Goal: Task Accomplishment & Management: Use online tool/utility

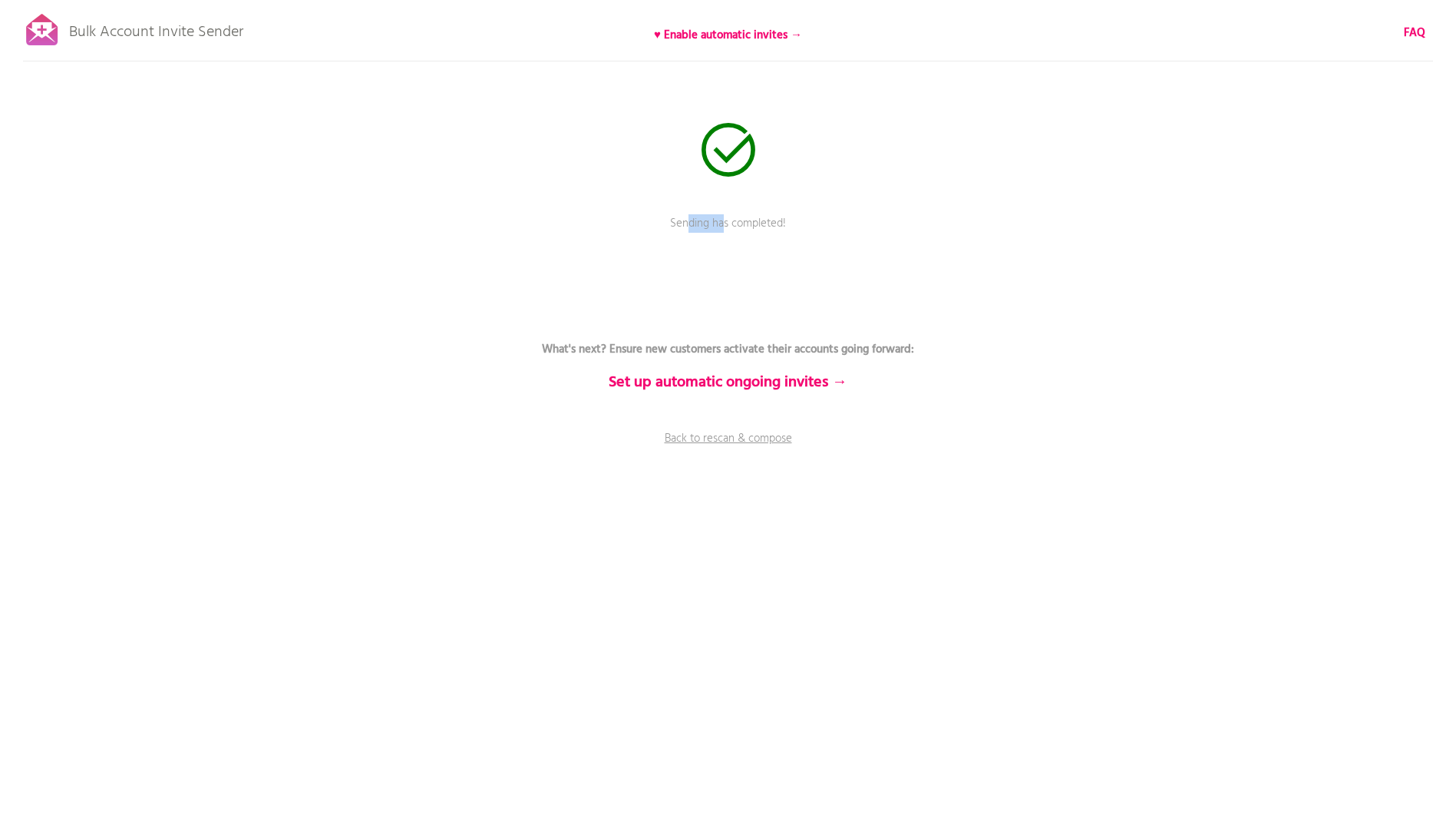
drag, startPoint x: 691, startPoint y: 223, endPoint x: 761, endPoint y: 215, distance: 70.5
click at [761, 215] on p "Sending has completed!" at bounding box center [728, 234] width 461 height 38
drag, startPoint x: 761, startPoint y: 215, endPoint x: 770, endPoint y: 213, distance: 9.2
click at [770, 213] on div "Bulk Account Invite Sender ♥ Enable automatic invites → FAQ Sending has complet…" at bounding box center [728, 269] width 1456 height 538
click at [703, 443] on link "Back to rescan & compose" at bounding box center [728, 449] width 461 height 38
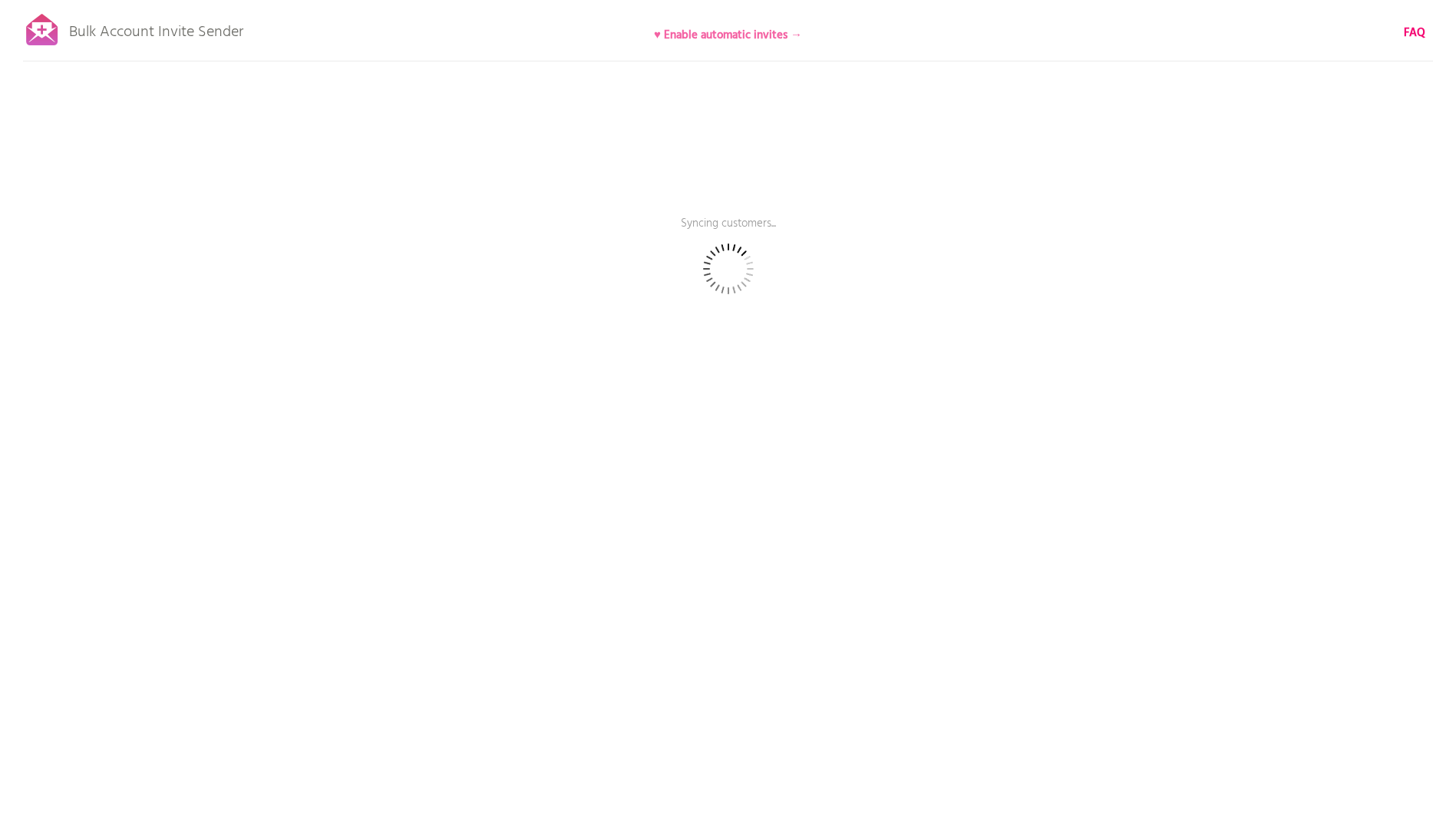
click at [703, 38] on b "♥ Enable automatic invites →" at bounding box center [728, 35] width 148 height 18
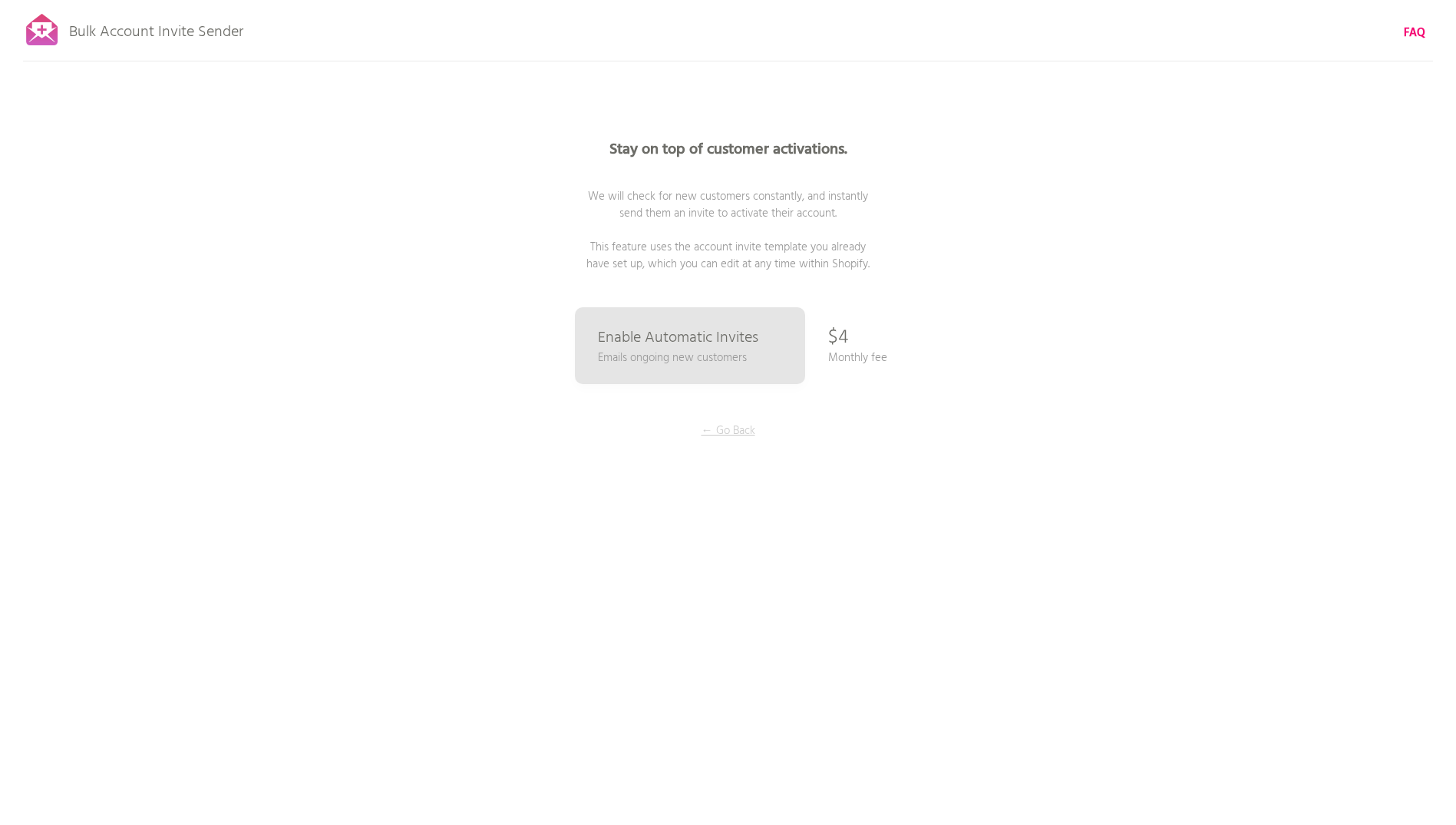
click at [724, 429] on p "← Go Back" at bounding box center [728, 430] width 115 height 17
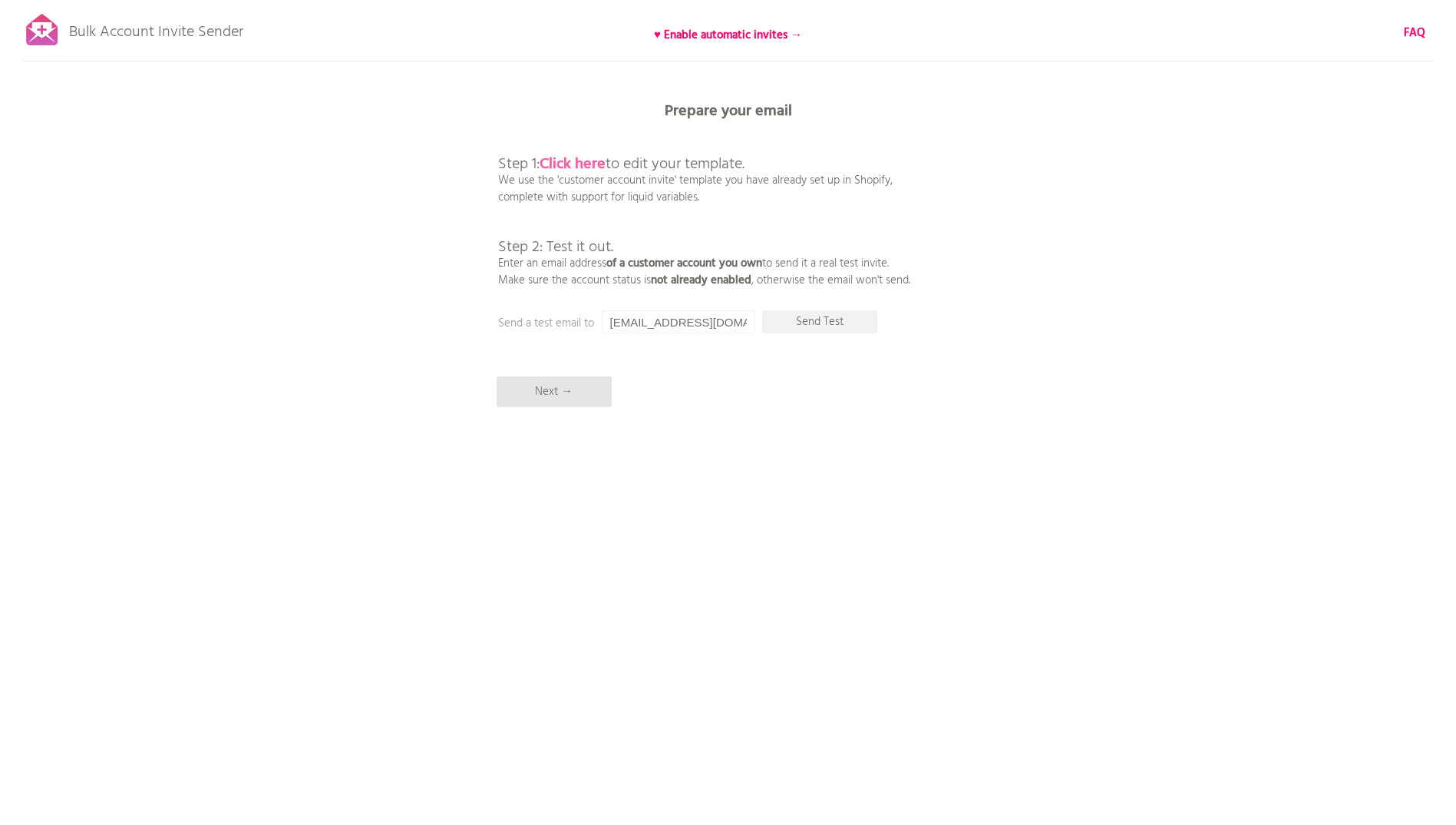
click at [590, 162] on b "Click here" at bounding box center [573, 164] width 66 height 25
drag, startPoint x: 657, startPoint y: 328, endPoint x: 753, endPoint y: 321, distance: 96.3
click at [753, 321] on input "[EMAIL_ADDRESS][DOMAIN_NAME][PERSON_NAME]" at bounding box center [679, 321] width 154 height 23
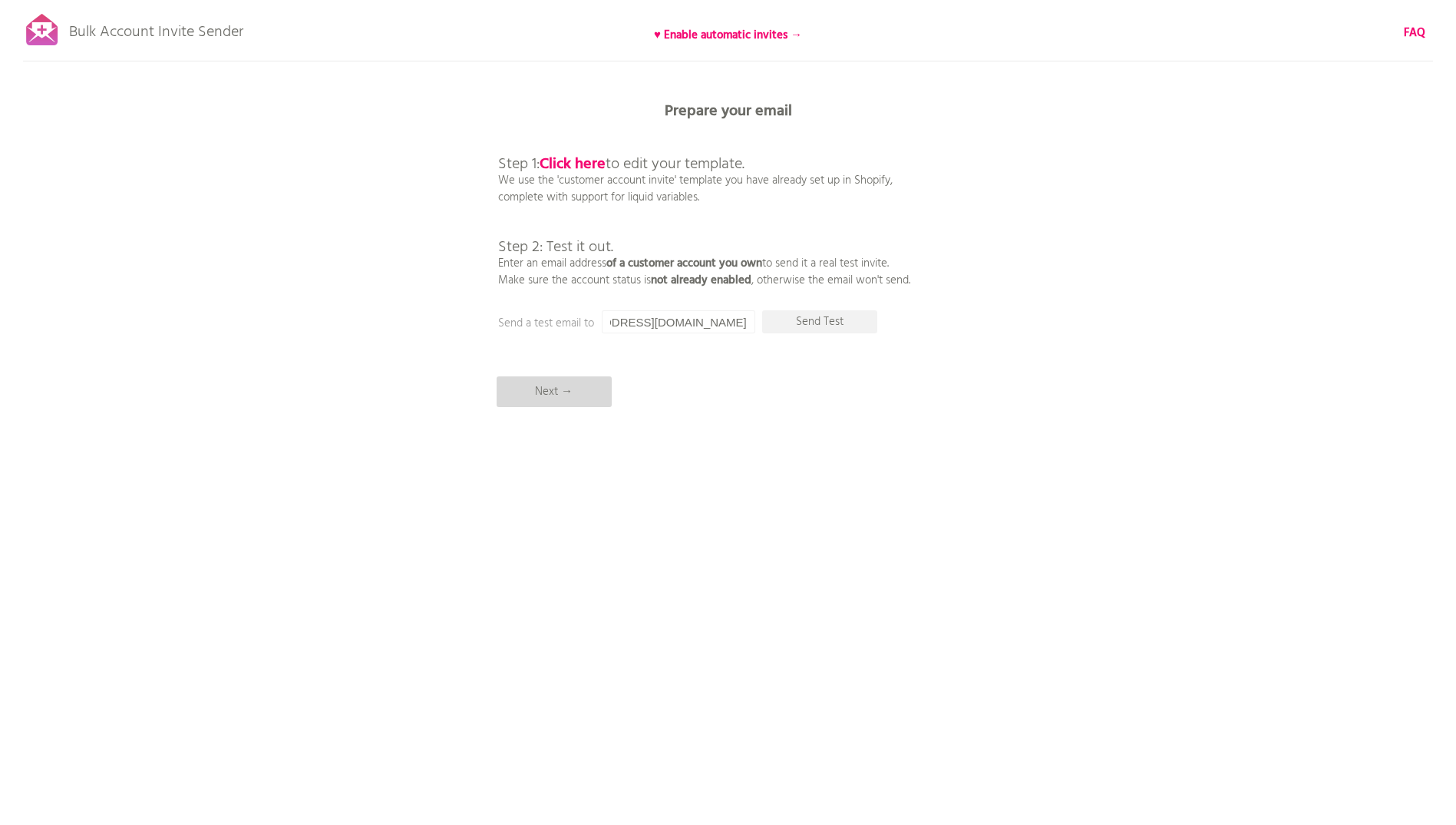
click at [569, 401] on p "Next →" at bounding box center [554, 391] width 115 height 31
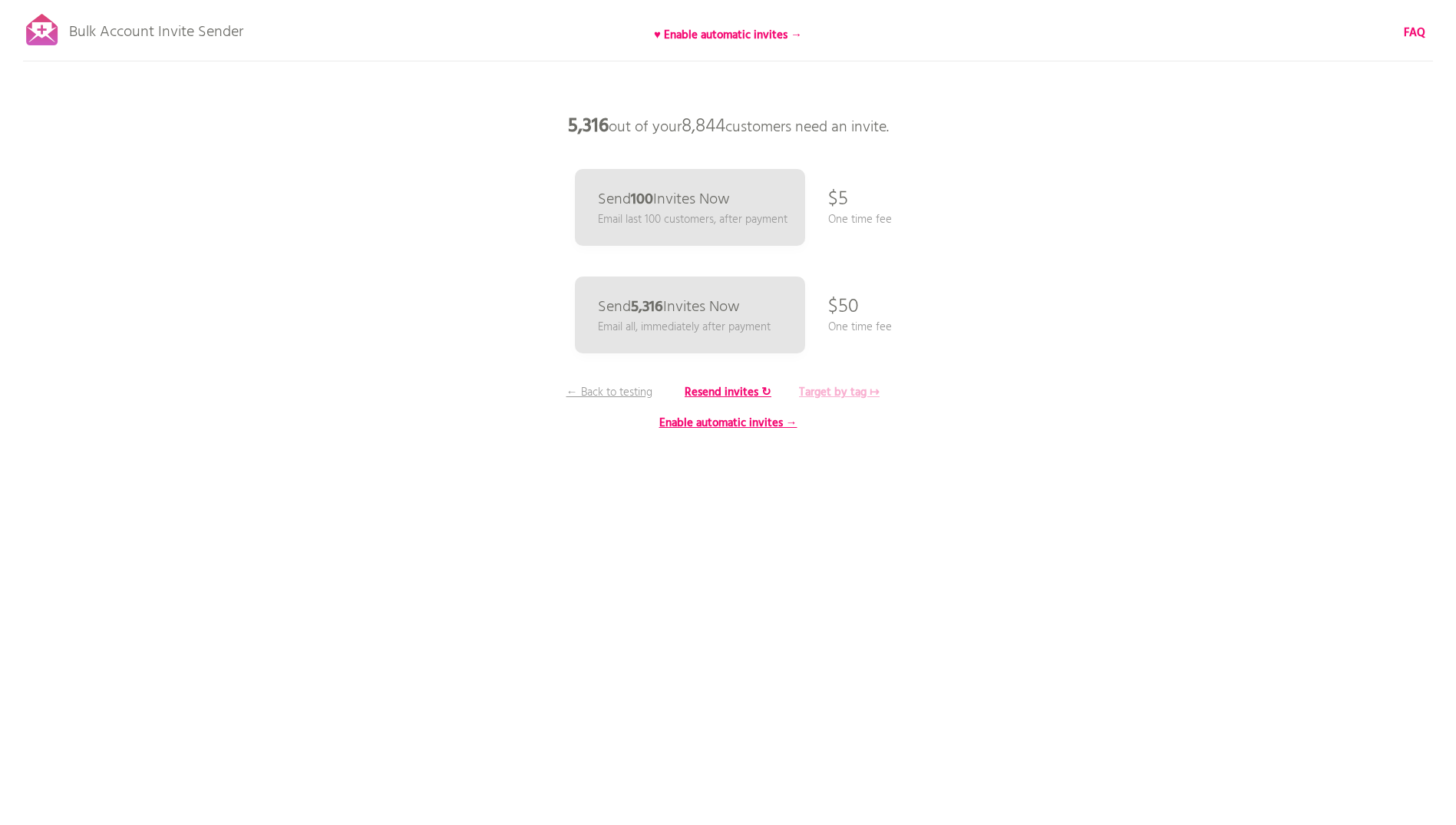
click at [840, 393] on b "Target by tag ↦" at bounding box center [840, 392] width 81 height 18
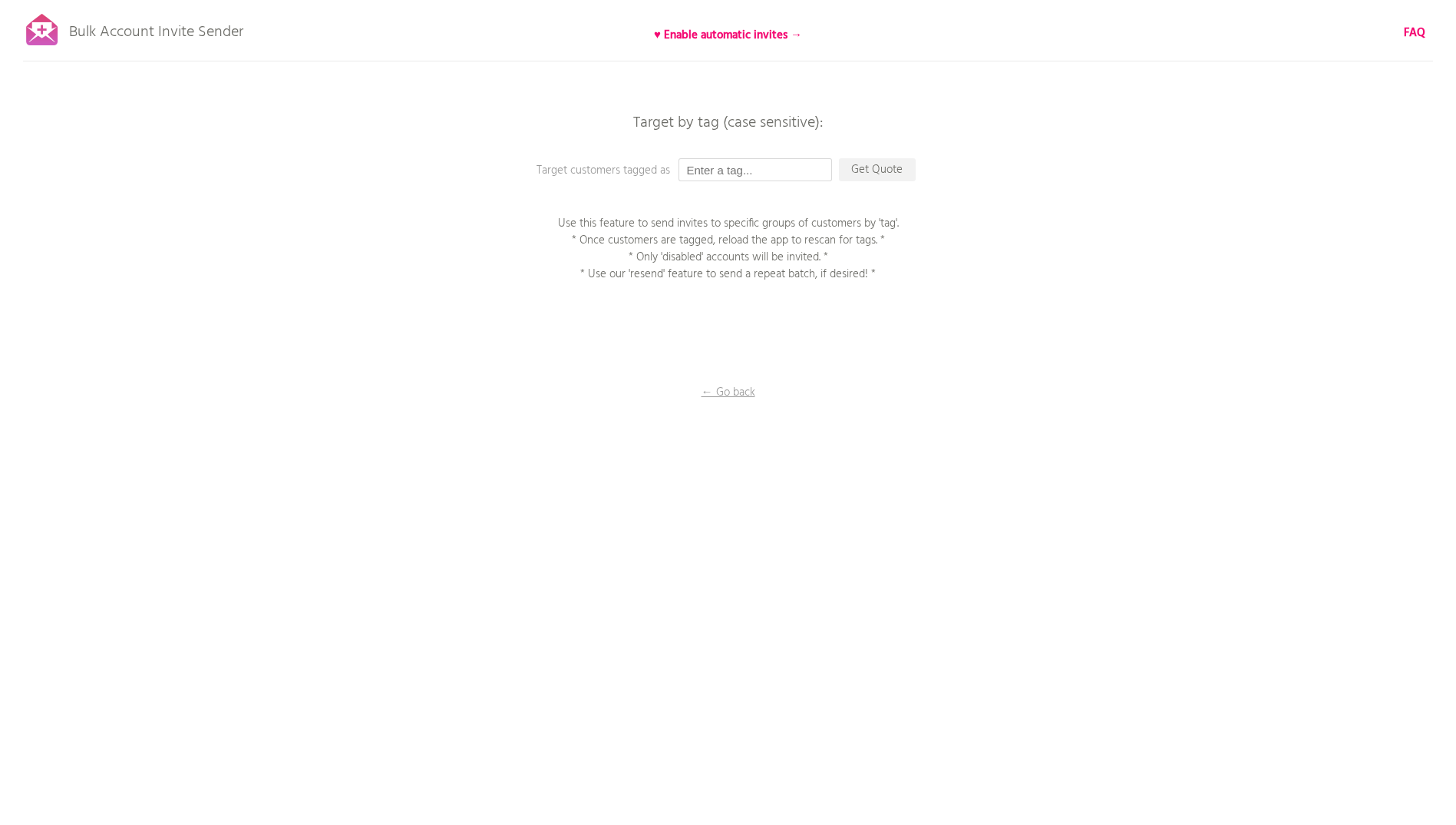
click at [724, 163] on input "text" at bounding box center [756, 169] width 154 height 23
click at [722, 167] on input "text" at bounding box center [756, 169] width 154 height 23
type input "test"
click at [884, 171] on p "Get Quote" at bounding box center [877, 169] width 77 height 23
